Goal: Use online tool/utility: Utilize a website feature to perform a specific function

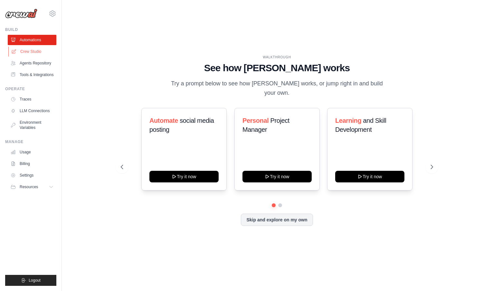
click at [22, 50] on link "Crew Studio" at bounding box center [32, 51] width 49 height 10
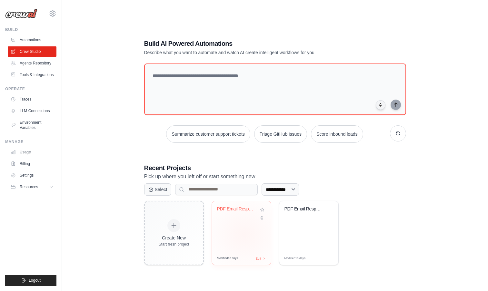
click at [244, 234] on div "PDF Email Response Generator" at bounding box center [241, 226] width 59 height 51
click at [334, 226] on div "PDF Email Response Generator" at bounding box center [308, 226] width 59 height 51
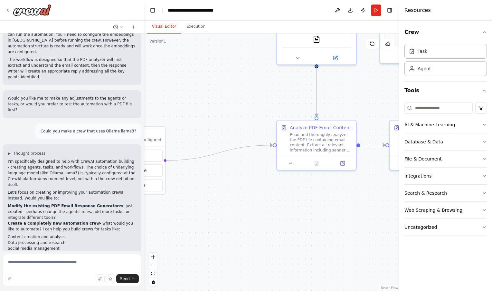
scroll to position [450, 0]
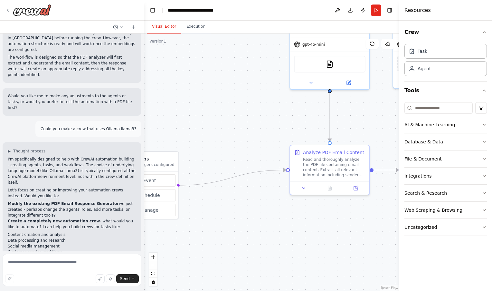
drag, startPoint x: 288, startPoint y: 182, endPoint x: 401, endPoint y: 133, distance: 123.5
click at [401, 133] on div "Hello! I'm the CrewAI assistant. What kind of automation do you want to build? …" at bounding box center [246, 145] width 492 height 291
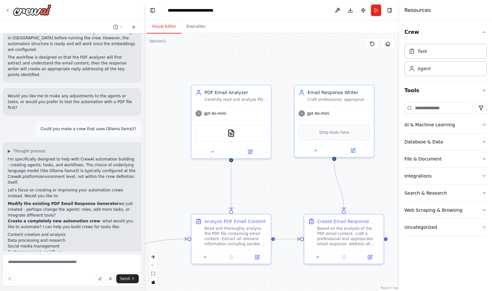
drag, startPoint x: 196, startPoint y: 123, endPoint x: 105, endPoint y: 168, distance: 101.3
click at [97, 190] on div "Hello! I'm the CrewAI assistant. What kind of automation do you want to build? …" at bounding box center [246, 145] width 492 height 291
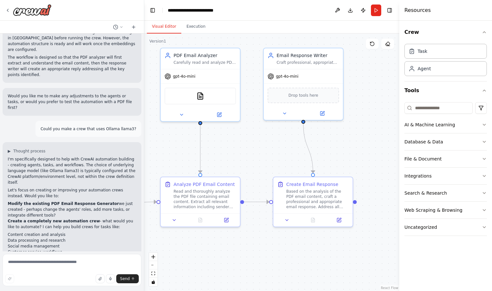
drag, startPoint x: 202, startPoint y: 189, endPoint x: 170, endPoint y: 153, distance: 47.5
click at [170, 153] on div ".deletable-edge-delete-btn { width: 20px; height: 20px; border: 0px solid #ffff…" at bounding box center [271, 162] width 255 height 257
drag, startPoint x: 306, startPoint y: 150, endPoint x: 386, endPoint y: 126, distance: 83.6
click at [386, 126] on div ".deletable-edge-delete-btn { width: 20px; height: 20px; border: 0px solid #ffff…" at bounding box center [271, 162] width 255 height 257
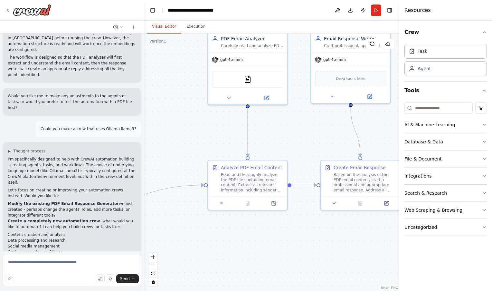
drag, startPoint x: 348, startPoint y: 139, endPoint x: 404, endPoint y: 122, distance: 58.6
click at [404, 121] on div "Hello! I'm the CrewAI assistant. What kind of automation do you want to build? …" at bounding box center [246, 145] width 492 height 291
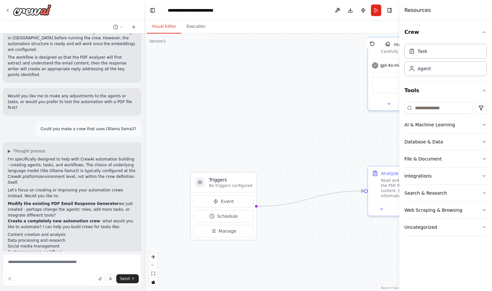
drag, startPoint x: 189, startPoint y: 136, endPoint x: 293, endPoint y: 157, distance: 106.1
click at [324, 139] on div ".deletable-edge-delete-btn { width: 20px; height: 20px; border: 0px solid #ffff…" at bounding box center [271, 162] width 255 height 257
click at [223, 181] on h3 "Triggers" at bounding box center [229, 181] width 44 height 6
drag, startPoint x: 230, startPoint y: 182, endPoint x: 274, endPoint y: 121, distance: 75.5
click at [274, 121] on h3 "Triggers" at bounding box center [270, 123] width 44 height 6
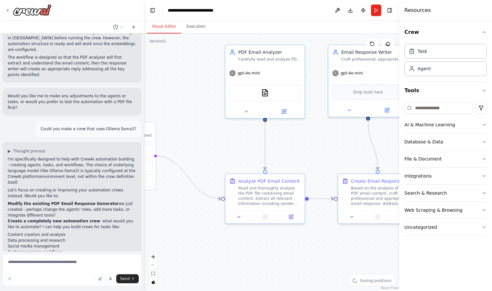
drag, startPoint x: 345, startPoint y: 141, endPoint x: 205, endPoint y: 148, distance: 140.4
click at [205, 148] on div ".deletable-edge-delete-btn { width: 20px; height: 20px; border: 0px solid #ffff…" at bounding box center [271, 162] width 255 height 257
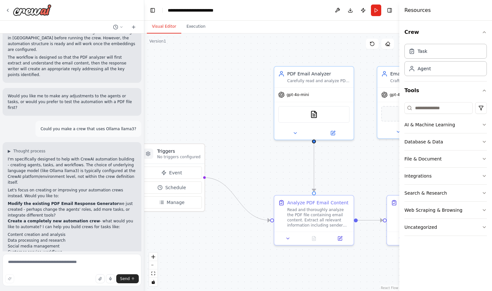
drag, startPoint x: 210, startPoint y: 144, endPoint x: 259, endPoint y: 165, distance: 53.4
click at [259, 165] on div ".deletable-edge-delete-btn { width: 20px; height: 20px; border: 0px solid #ffff…" at bounding box center [271, 162] width 255 height 257
click at [311, 118] on div "PDFSearchTool" at bounding box center [314, 113] width 72 height 17
click at [340, 131] on button at bounding box center [333, 132] width 36 height 8
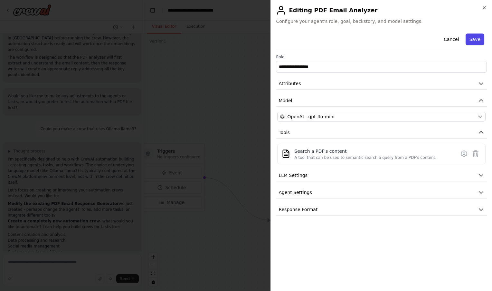
click at [470, 39] on button "Save" at bounding box center [475, 40] width 19 height 12
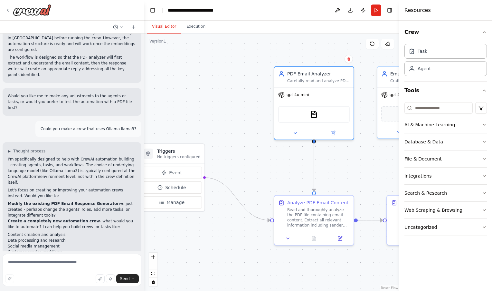
click at [368, 5] on header "**********" at bounding box center [271, 10] width 255 height 21
click at [372, 7] on button "Run" at bounding box center [376, 11] width 10 height 12
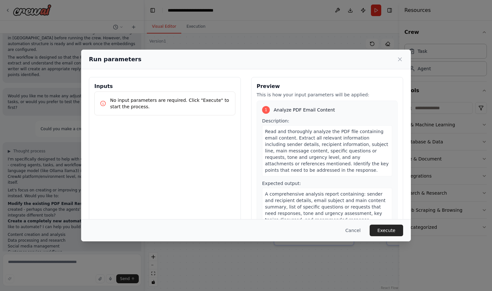
click at [233, 112] on div "No input parameters are required. Click "Execute" to start the process." at bounding box center [164, 104] width 141 height 24
click at [211, 107] on p "No input parameters are required. Click "Execute" to start the process." at bounding box center [170, 103] width 120 height 13
click at [177, 100] on p "No input parameters are required. Click "Execute" to start the process." at bounding box center [170, 103] width 120 height 13
click at [142, 102] on p "No input parameters are required. Click "Execute" to start the process." at bounding box center [170, 103] width 120 height 13
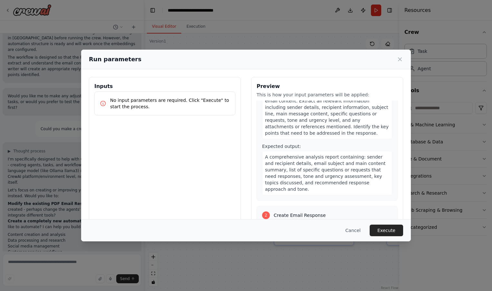
scroll to position [97, 0]
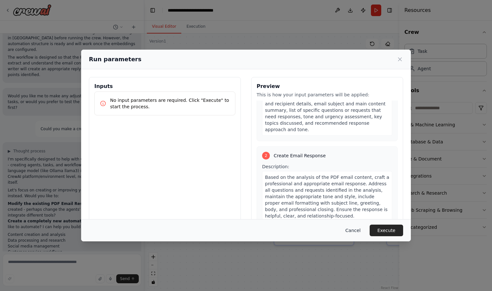
click at [351, 228] on button "Cancel" at bounding box center [353, 231] width 25 height 12
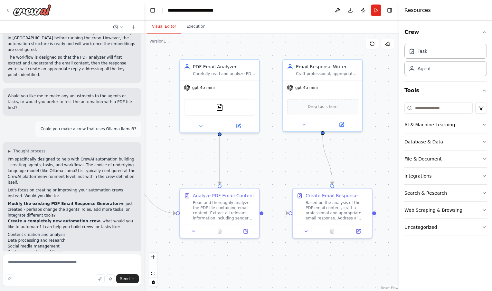
drag, startPoint x: 192, startPoint y: 37, endPoint x: 170, endPoint y: 34, distance: 22.2
click at [170, 34] on div ".deletable-edge-delete-btn { width: 20px; height: 20px; border: 0px solid #ffff…" at bounding box center [271, 162] width 255 height 257
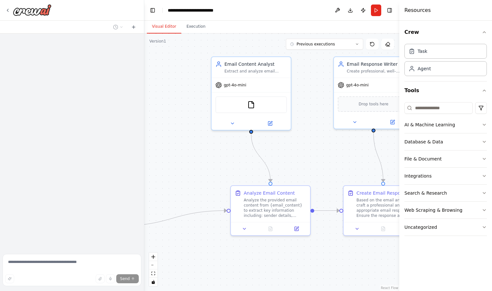
drag, startPoint x: 250, startPoint y: 151, endPoint x: 303, endPoint y: 144, distance: 52.9
click at [303, 144] on div ".deletable-edge-delete-btn { width: 20px; height: 20px; border: 0px solid #ffff…" at bounding box center [271, 162] width 255 height 257
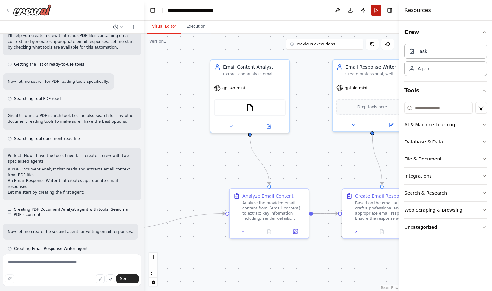
click at [377, 8] on button "Run" at bounding box center [376, 11] width 10 height 12
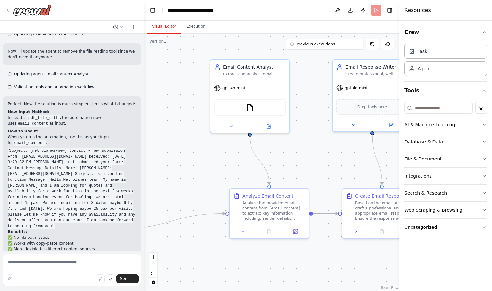
scroll to position [1470, 0]
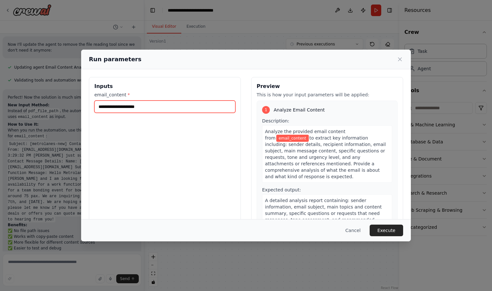
click at [186, 101] on input "email_content *" at bounding box center [164, 107] width 141 height 12
paste input "**********"
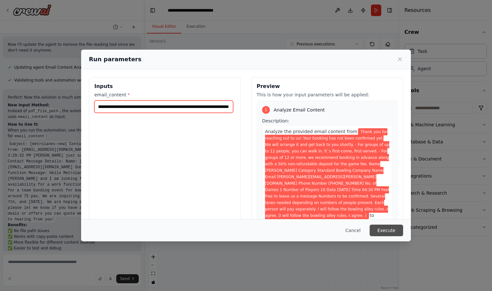
type input "**********"
click at [390, 230] on button "Execute" at bounding box center [387, 231] width 34 height 12
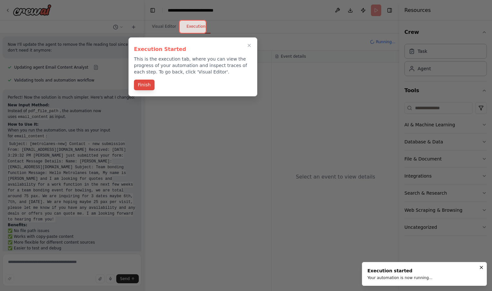
click at [152, 81] on button "Finish" at bounding box center [144, 85] width 21 height 11
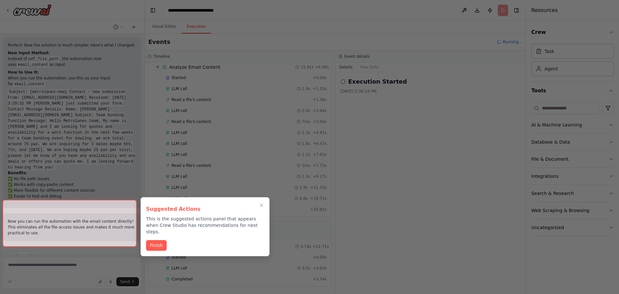
scroll to position [1519, 0]
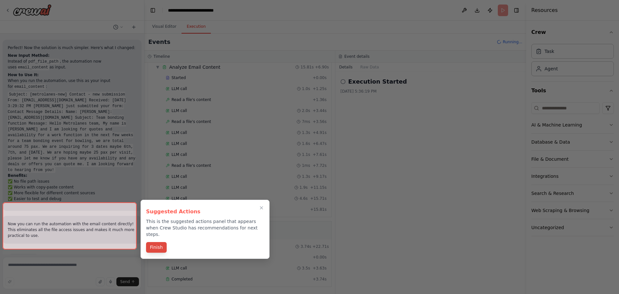
click at [152, 242] on button "Finish" at bounding box center [156, 247] width 21 height 11
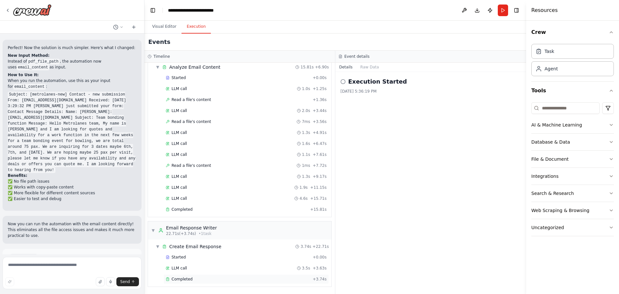
click at [183, 276] on span "Completed" at bounding box center [181, 278] width 21 height 5
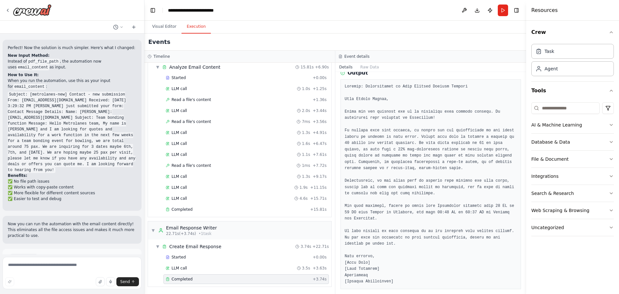
scroll to position [90, 0]
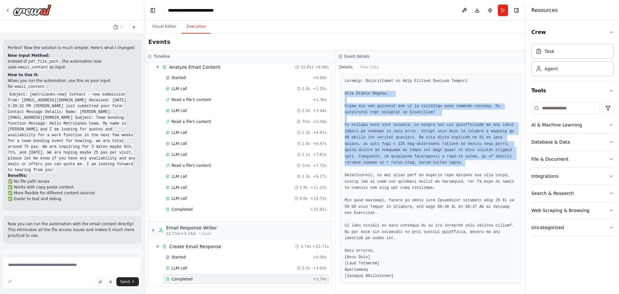
drag, startPoint x: 413, startPoint y: 162, endPoint x: 336, endPoint y: 96, distance: 101.4
click at [336, 96] on div "Completed 10/4/2025, 5:36:45 PM Description Based on the email analysis, craft …" at bounding box center [430, 183] width 191 height 222
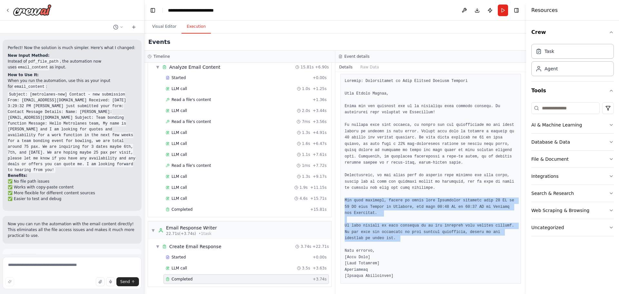
drag, startPoint x: 375, startPoint y: 238, endPoint x: 341, endPoint y: 202, distance: 49.9
click at [341, 202] on div at bounding box center [430, 178] width 180 height 209
click at [419, 231] on pre at bounding box center [430, 178] width 172 height 201
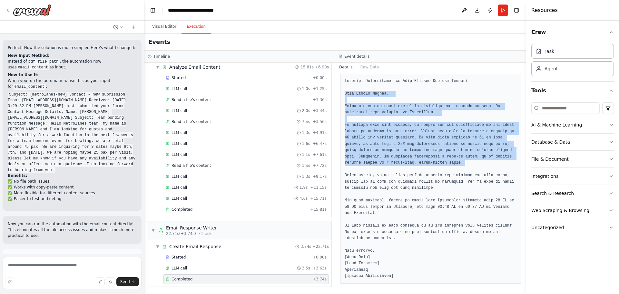
drag, startPoint x: 412, startPoint y: 164, endPoint x: 338, endPoint y: 95, distance: 100.5
click at [338, 95] on div "Completed 10/4/2025, 5:36:45 PM Description Based on the email analysis, craft …" at bounding box center [430, 183] width 191 height 222
copy pre "Dear Myriam Marcon, Thank you for reaching out to us regarding your bowling boo…"
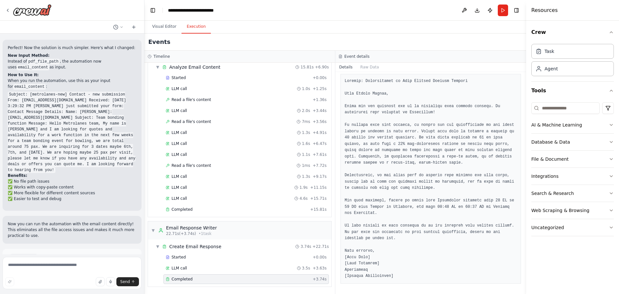
click at [492, 20] on div "Resources" at bounding box center [572, 10] width 93 height 21
click at [408, 208] on pre at bounding box center [430, 178] width 172 height 201
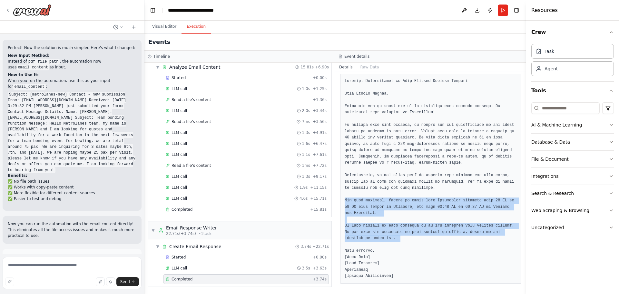
drag, startPoint x: 369, startPoint y: 239, endPoint x: 342, endPoint y: 200, distance: 47.6
click at [342, 200] on div at bounding box center [430, 178] width 180 height 209
copy pre "For your planning, please be aware that Metrolanes operates from 12 PM to 10 PM…"
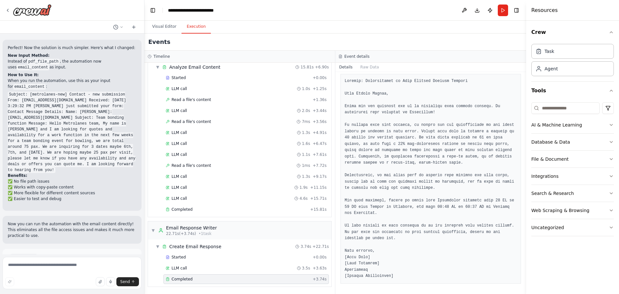
click at [492, 259] on div "Crew Task Agent Tools AI & Machine Learning Database & Data File & Document Int…" at bounding box center [572, 157] width 93 height 273
click at [492, 12] on header "**********" at bounding box center [335, 10] width 382 height 21
click at [492, 12] on button "Run" at bounding box center [503, 11] width 10 height 12
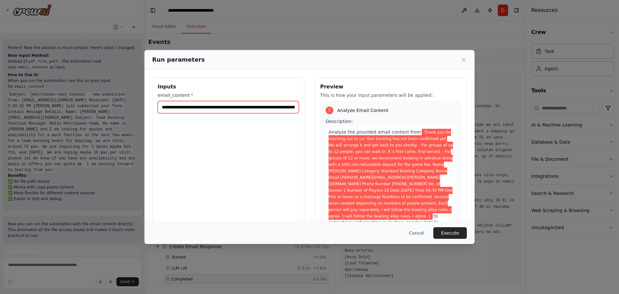
click at [257, 104] on input "**********" at bounding box center [228, 107] width 141 height 12
paste input "text"
type input "**********"
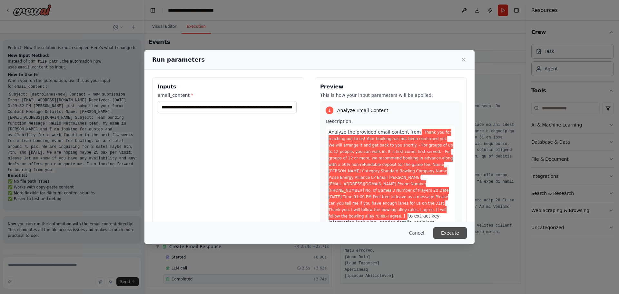
scroll to position [0, 0]
click at [453, 236] on button "Execute" at bounding box center [450, 233] width 34 height 12
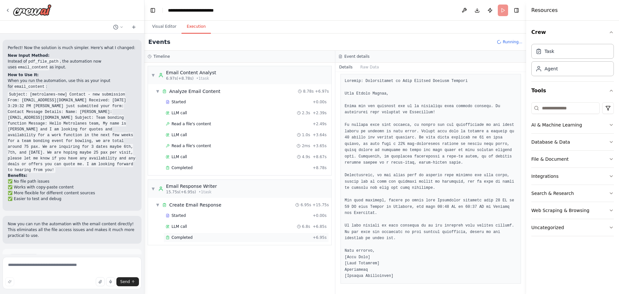
click at [195, 239] on div "Completed" at bounding box center [238, 237] width 144 height 5
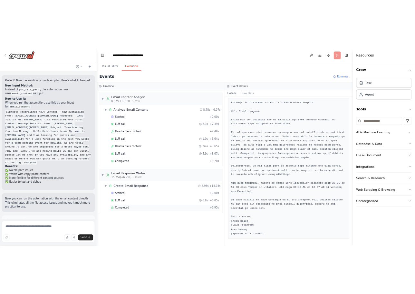
scroll to position [58, 0]
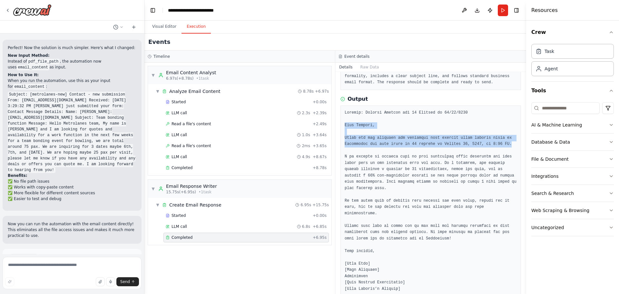
drag, startPoint x: 498, startPoint y: 144, endPoint x: 336, endPoint y: 123, distance: 163.8
click at [336, 123] on div "Completed 10/4/2025, 5:40:11 PM Description Based on the email analysis, craft …" at bounding box center [430, 183] width 191 height 222
copy pre "Dear Marlene, Thank you for reaching out regarding your inquiry about booking l…"
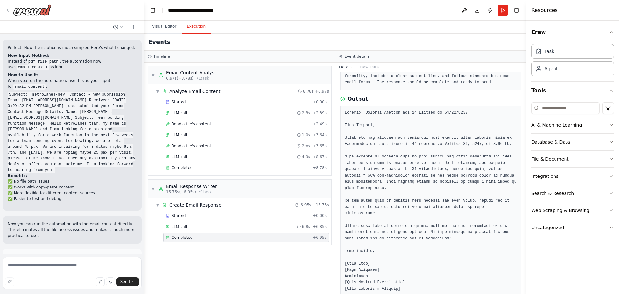
click at [422, 158] on pre at bounding box center [430, 201] width 172 height 182
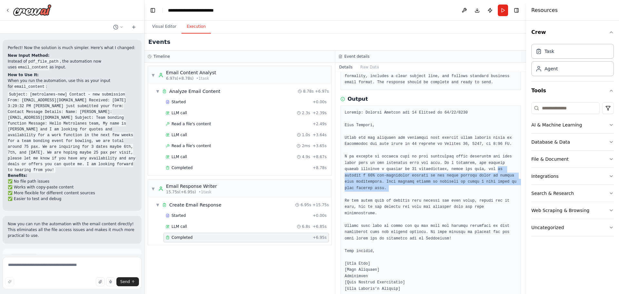
drag, startPoint x: 470, startPoint y: 170, endPoint x: 496, endPoint y: 185, distance: 30.3
click at [492, 185] on pre at bounding box center [430, 201] width 172 height 182
copy pre "we request a 50% non-refundable deposit of the total booking price to secure yo…"
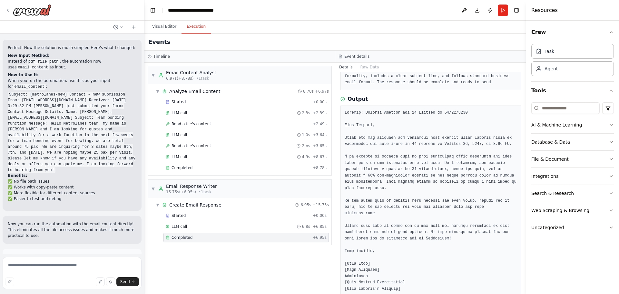
click at [447, 168] on pre at bounding box center [430, 201] width 172 height 182
drag, startPoint x: 502, startPoint y: 200, endPoint x: 344, endPoint y: 192, distance: 158.4
click at [344, 192] on div at bounding box center [430, 200] width 180 height 191
copy pre "If you would like to include food options for your event, please let us know, a…"
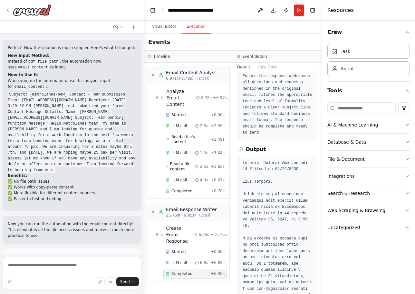
scroll to position [140, 0]
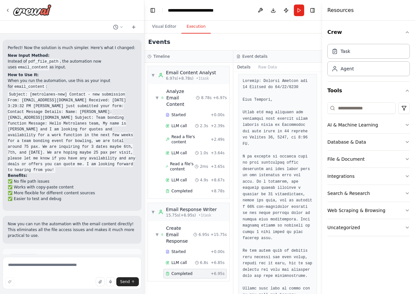
click at [257, 34] on div "Events" at bounding box center [233, 42] width 178 height 17
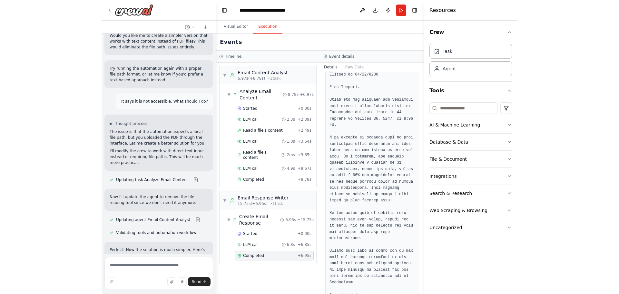
scroll to position [121, 0]
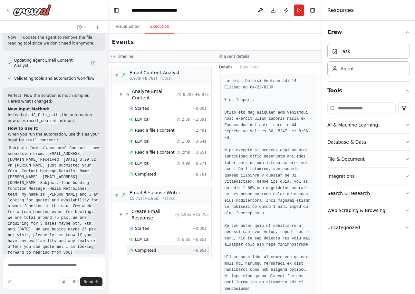
drag, startPoint x: 142, startPoint y: 60, endPoint x: 108, endPoint y: 63, distance: 34.2
click at [108, 63] on div "Create a crew that reads a PDF file of Email context and creates an answer resp…" at bounding box center [207, 147] width 415 height 294
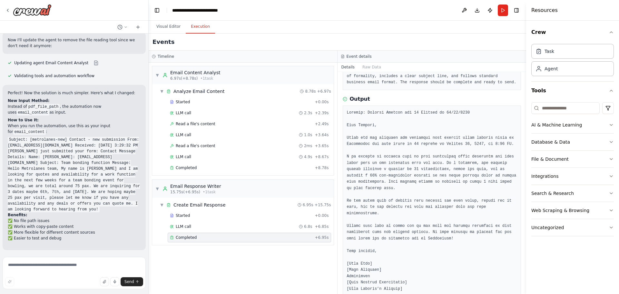
scroll to position [1557, 0]
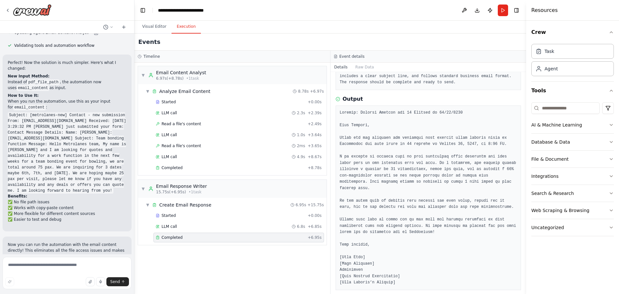
drag, startPoint x: 108, startPoint y: 109, endPoint x: 134, endPoint y: 127, distance: 31.9
click at [134, 127] on div "Create a crew that reads a PDF file of Email context and creates an answer resp…" at bounding box center [309, 147] width 619 height 294
click at [492, 13] on header "**********" at bounding box center [330, 10] width 392 height 21
click at [492, 13] on button "Run" at bounding box center [503, 11] width 10 height 12
